Goal: Navigation & Orientation: Find specific page/section

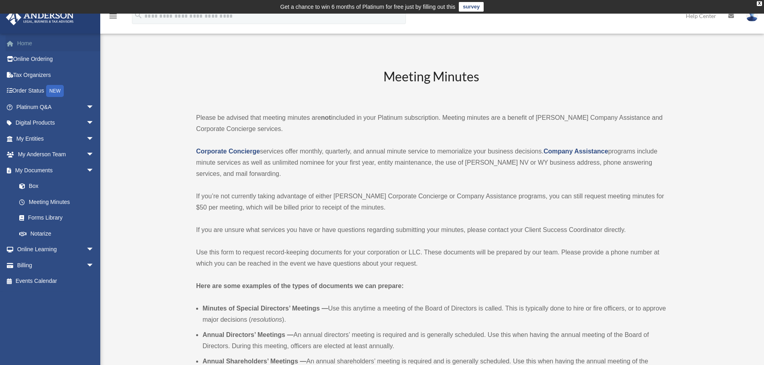
click at [24, 43] on link "Home" at bounding box center [56, 43] width 101 height 16
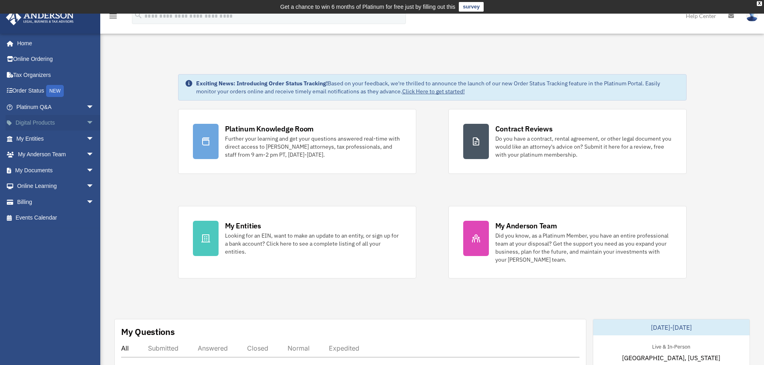
click at [87, 124] on span "arrow_drop_down" at bounding box center [94, 123] width 16 height 16
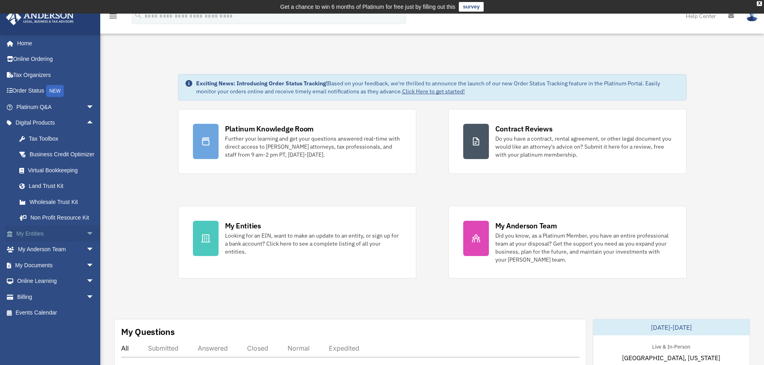
click at [89, 242] on span "arrow_drop_down" at bounding box center [94, 234] width 16 height 16
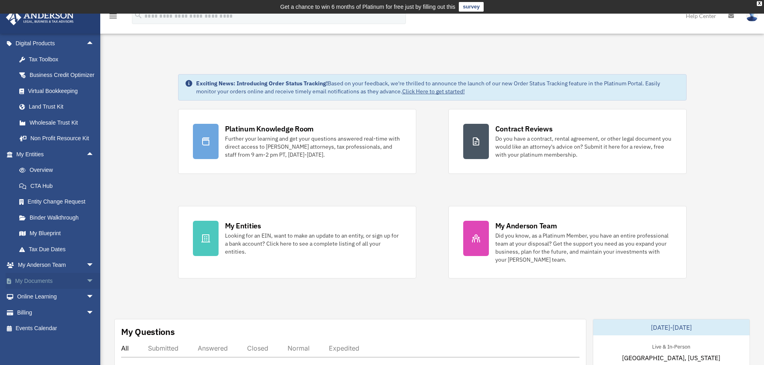
scroll to position [89, 0]
click at [86, 263] on span "arrow_drop_down" at bounding box center [94, 265] width 16 height 16
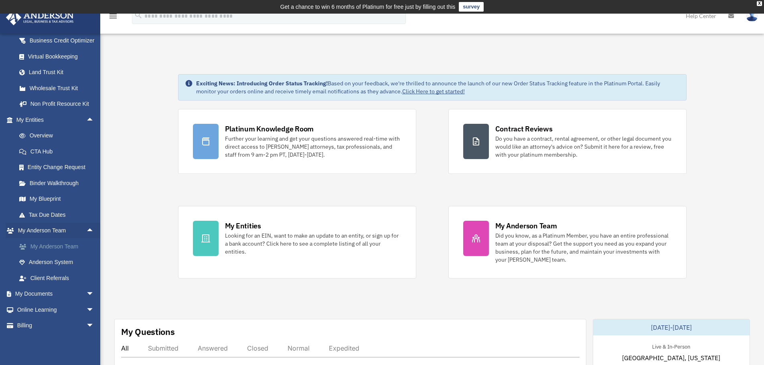
scroll to position [137, 0]
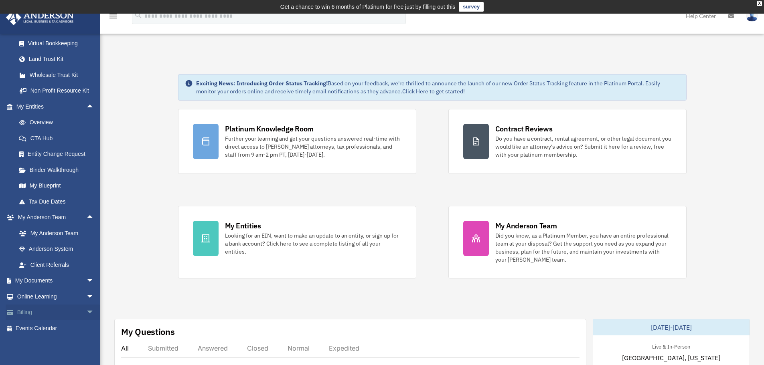
click at [86, 310] on span "arrow_drop_down" at bounding box center [94, 313] width 16 height 16
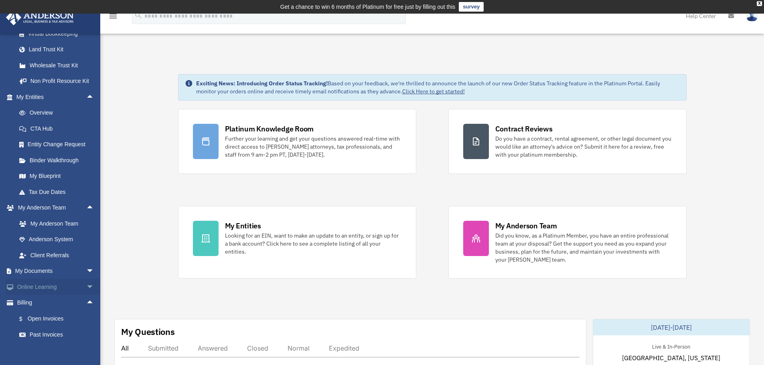
scroll to position [185, 0]
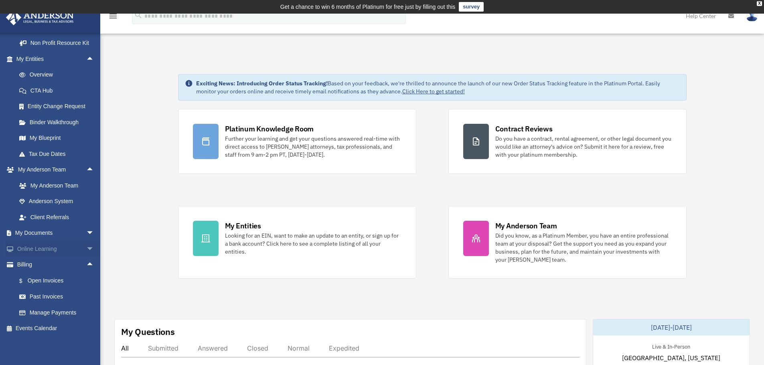
click at [86, 249] on span "arrow_drop_down" at bounding box center [94, 249] width 16 height 16
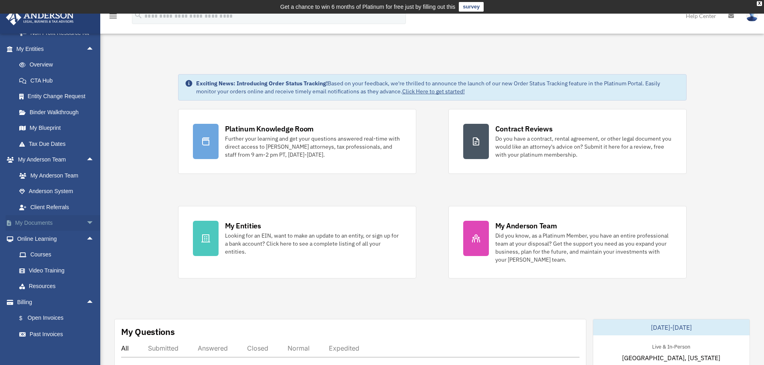
click at [86, 232] on span "arrow_drop_down" at bounding box center [94, 223] width 16 height 16
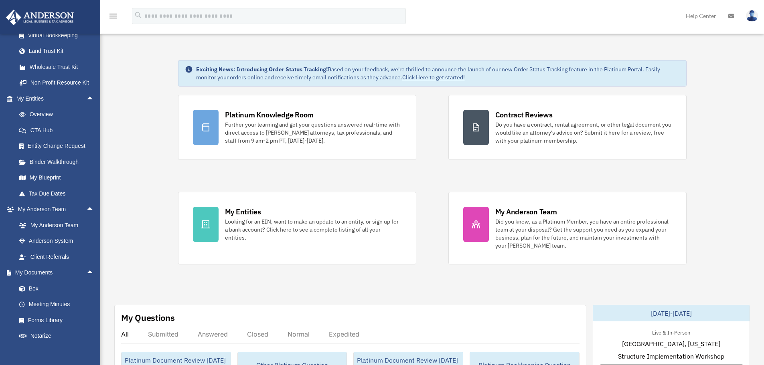
scroll to position [0, 0]
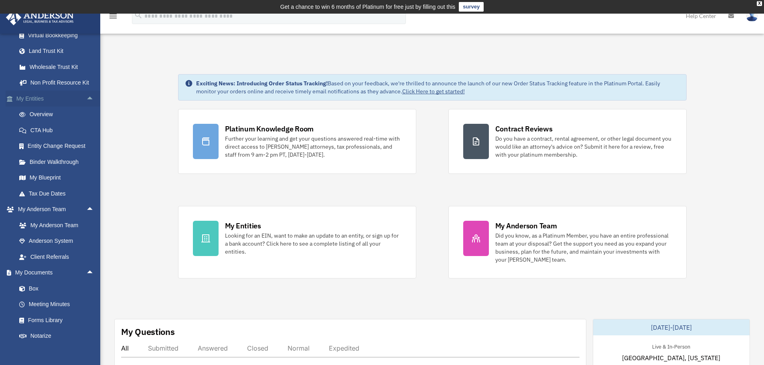
click at [87, 107] on span "arrow_drop_up" at bounding box center [94, 99] width 16 height 16
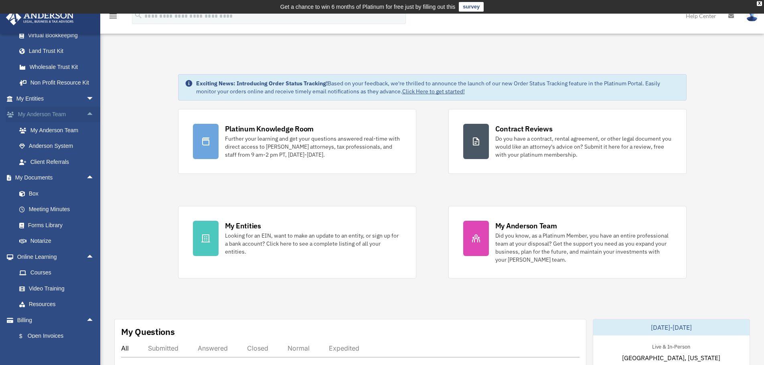
click at [86, 123] on span "arrow_drop_up" at bounding box center [94, 115] width 16 height 16
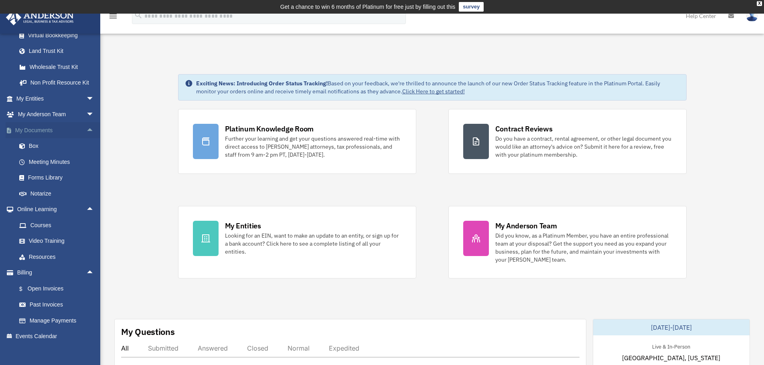
click at [86, 139] on span "arrow_drop_up" at bounding box center [94, 130] width 16 height 16
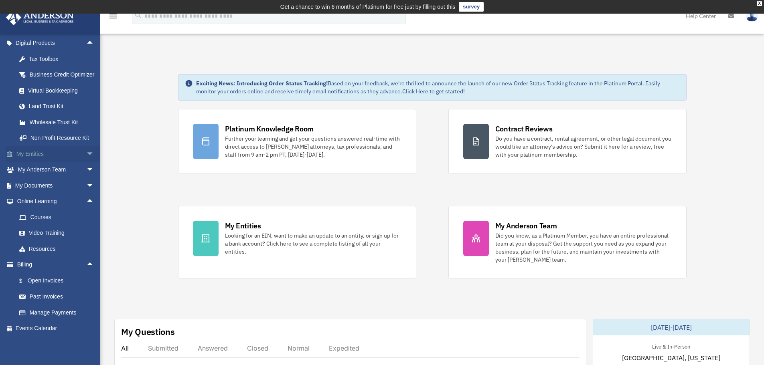
scroll to position [90, 0]
click at [86, 201] on span "arrow_drop_up" at bounding box center [94, 202] width 16 height 16
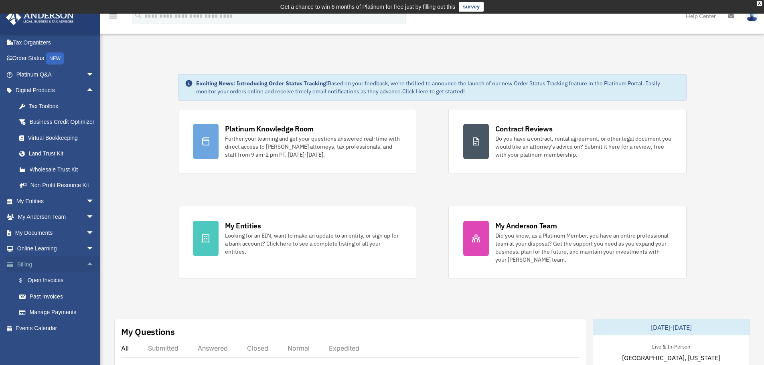
click at [86, 268] on span "arrow_drop_up" at bounding box center [94, 265] width 16 height 16
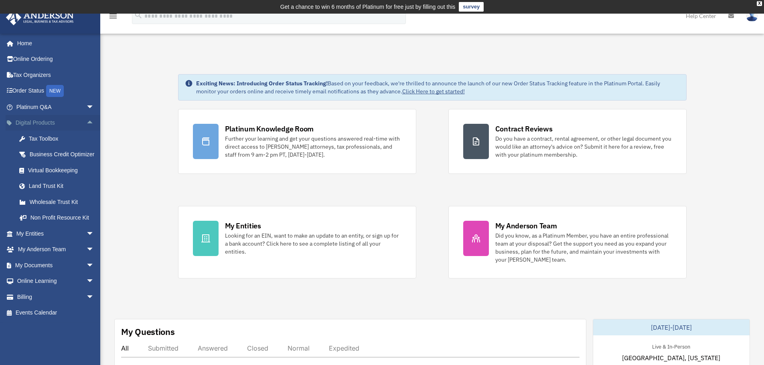
click at [87, 124] on span "arrow_drop_up" at bounding box center [94, 123] width 16 height 16
